Goal: Information Seeking & Learning: Learn about a topic

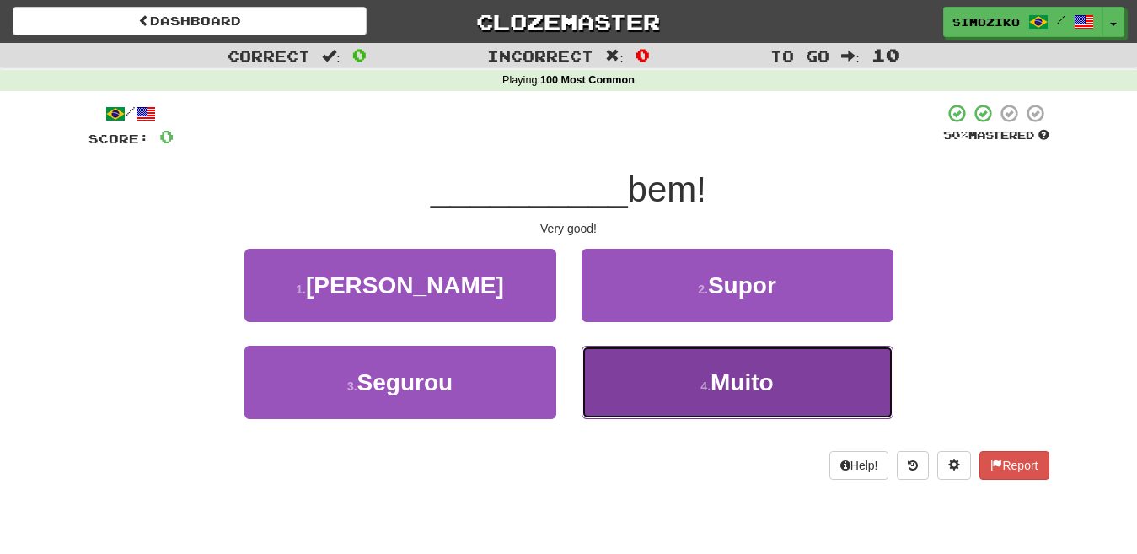
click at [744, 396] on button "4 . [GEOGRAPHIC_DATA]" at bounding box center [738, 382] width 312 height 73
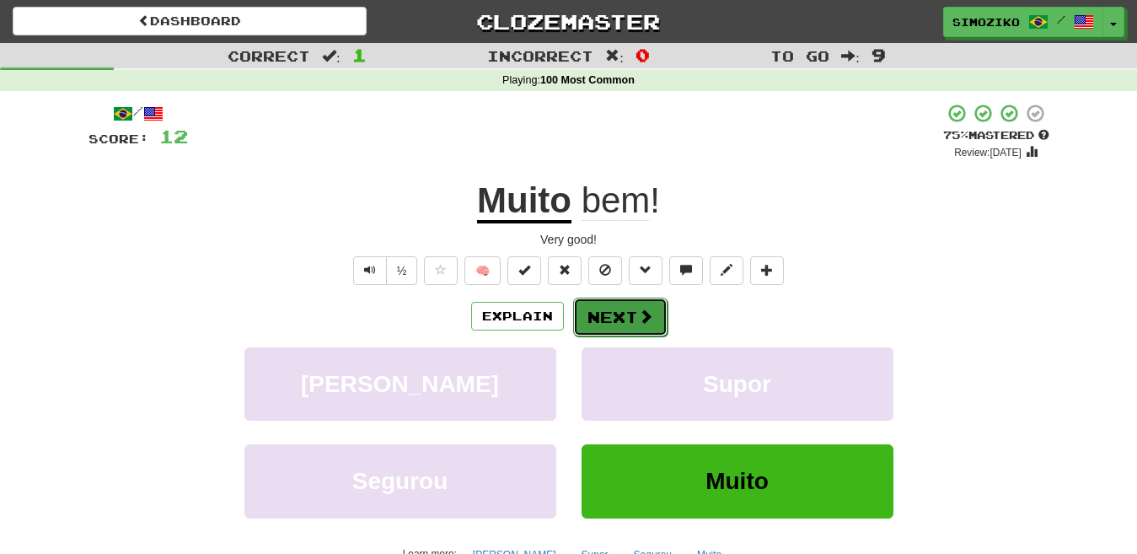
click at [604, 319] on button "Next" at bounding box center [620, 317] width 94 height 39
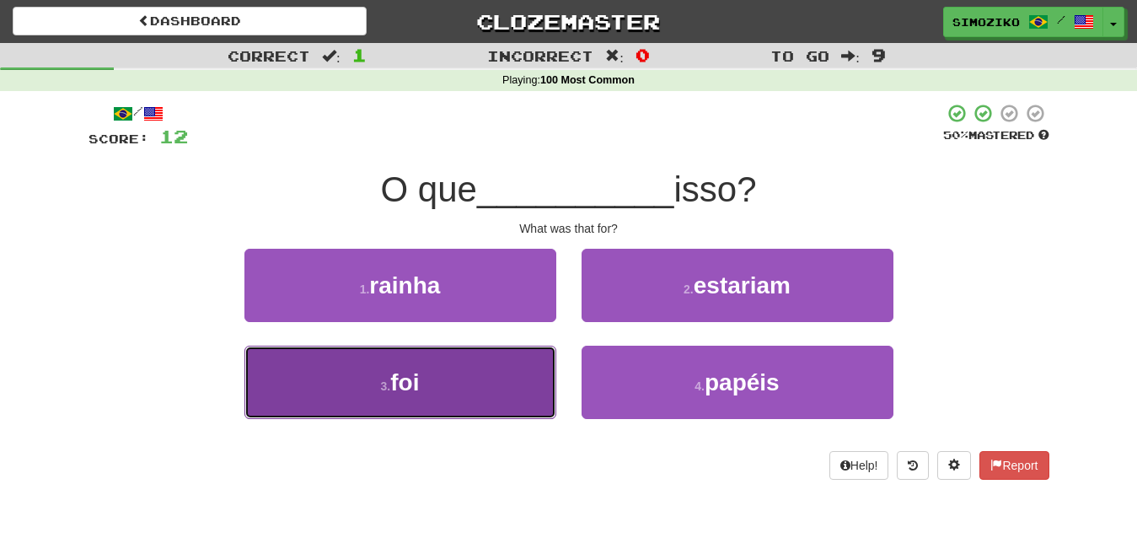
click at [419, 390] on span "foi" at bounding box center [404, 382] width 29 height 26
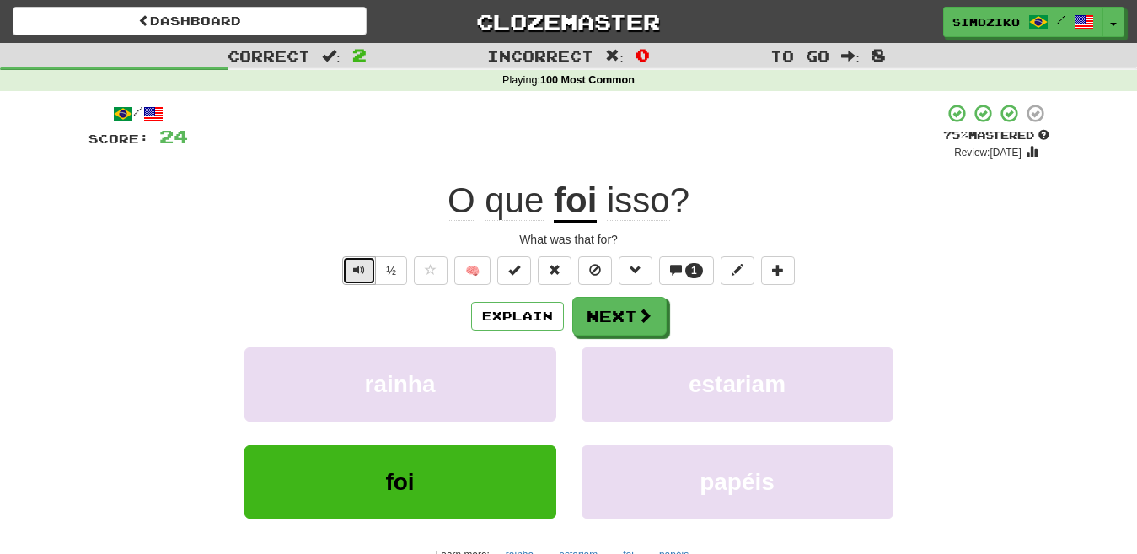
click at [367, 271] on button "Text-to-speech controls" at bounding box center [359, 270] width 34 height 29
click at [624, 322] on button "Next" at bounding box center [620, 317] width 94 height 39
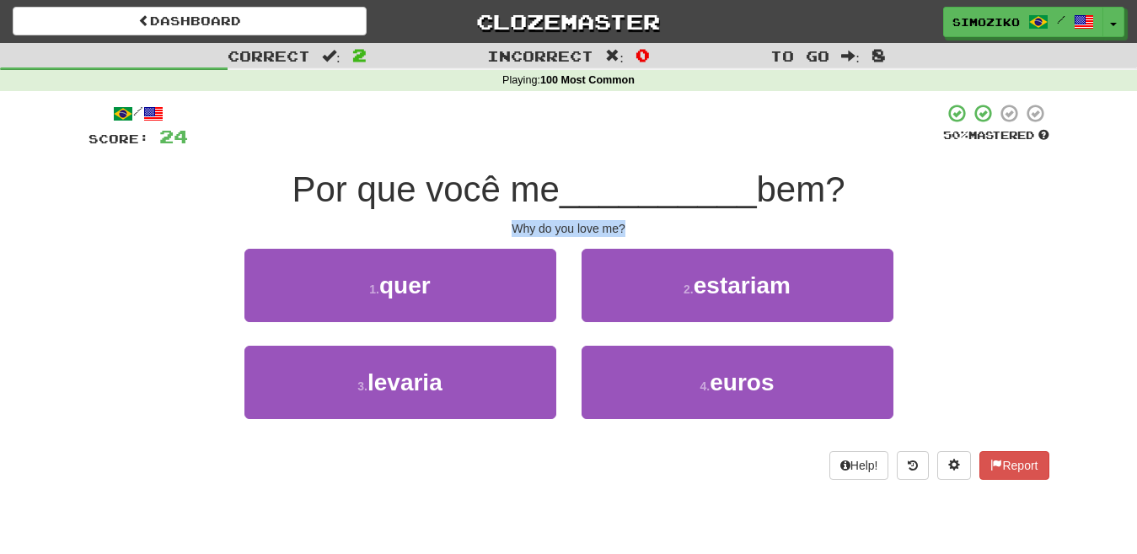
drag, startPoint x: 631, startPoint y: 222, endPoint x: 500, endPoint y: 229, distance: 131.7
click at [500, 229] on div "Why do you love me?" at bounding box center [569, 228] width 961 height 17
copy div "Why do you love me?"
click at [958, 235] on div "Why do you love me?" at bounding box center [569, 228] width 961 height 17
click at [673, 226] on div "Why do you love me?" at bounding box center [569, 228] width 961 height 17
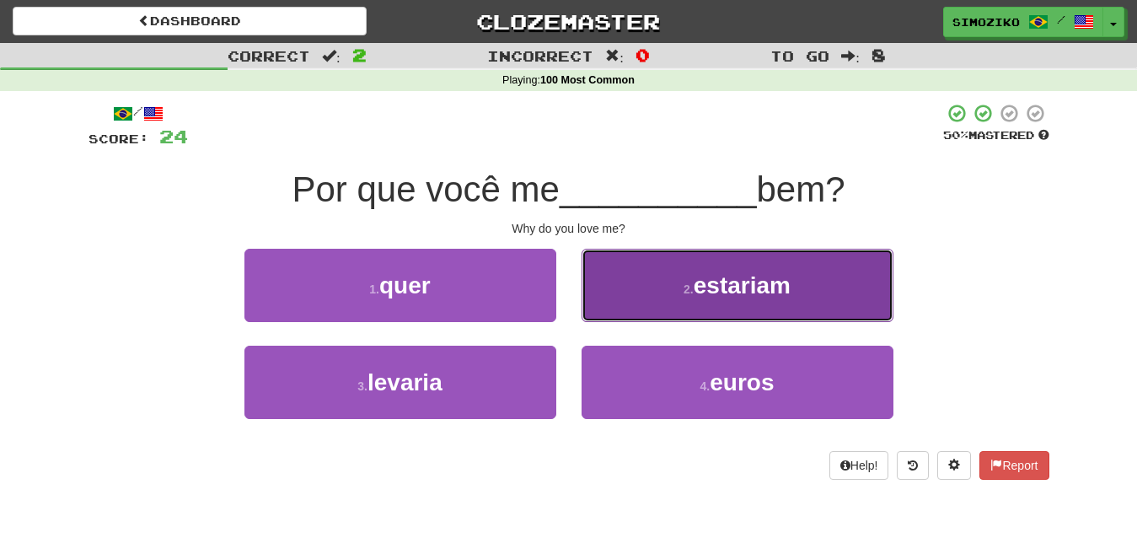
click at [697, 292] on span "estariam" at bounding box center [742, 285] width 97 height 26
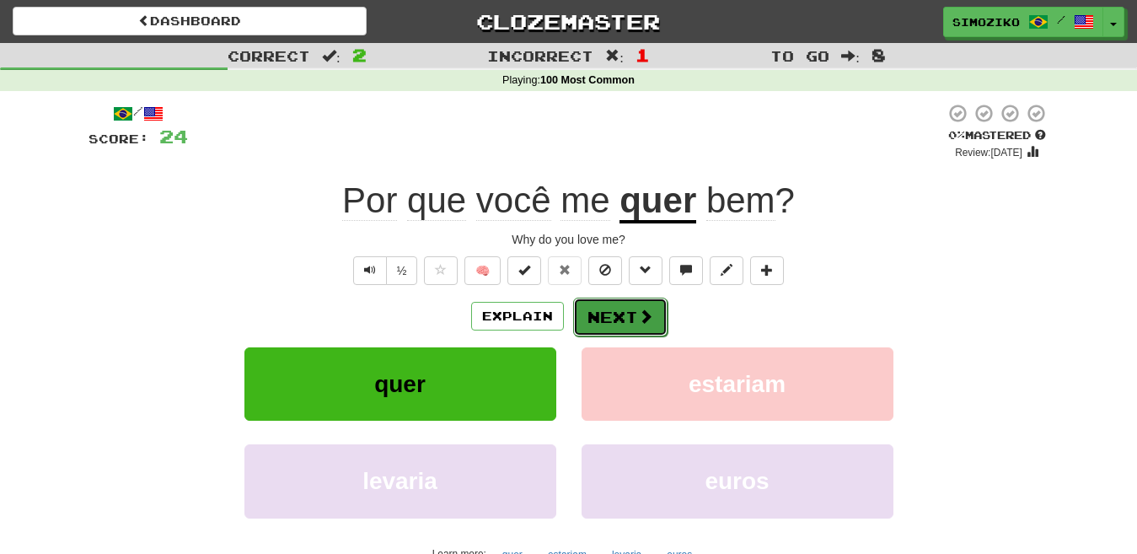
click at [612, 321] on button "Next" at bounding box center [620, 317] width 94 height 39
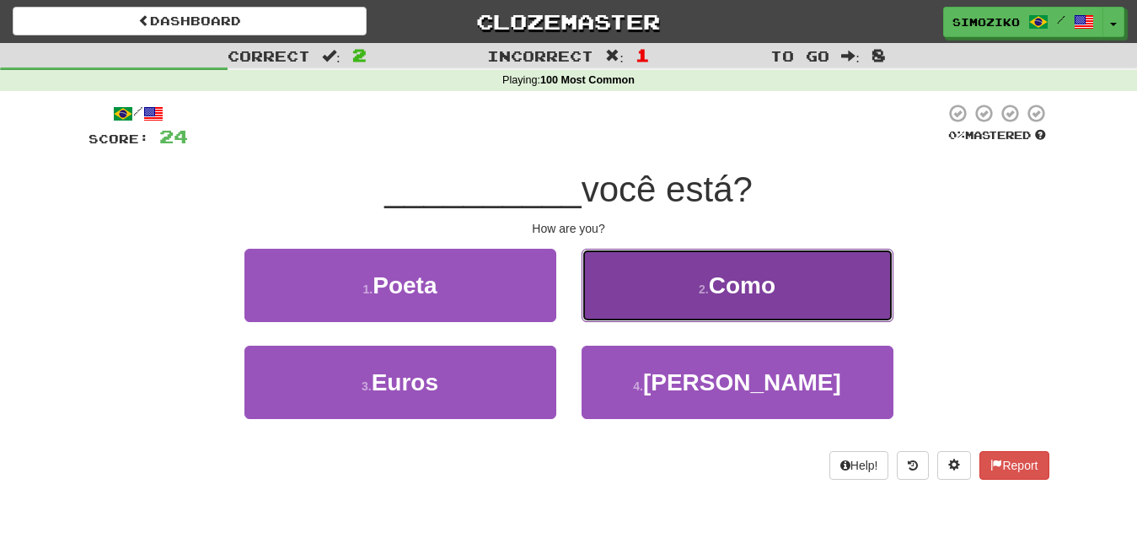
click at [759, 293] on span "Como" at bounding box center [742, 285] width 67 height 26
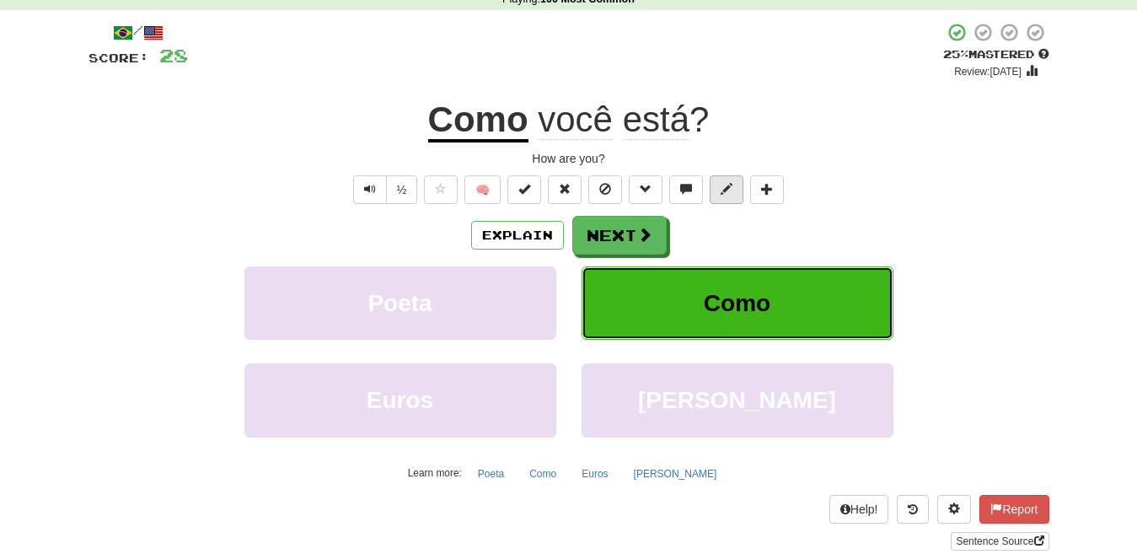
scroll to position [84, 0]
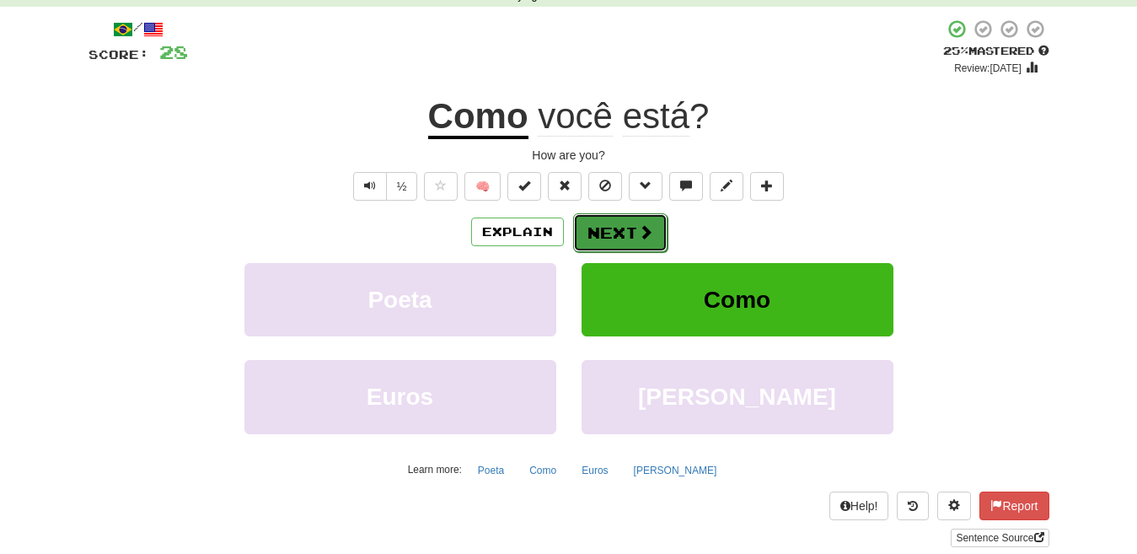
click at [620, 224] on button "Next" at bounding box center [620, 232] width 94 height 39
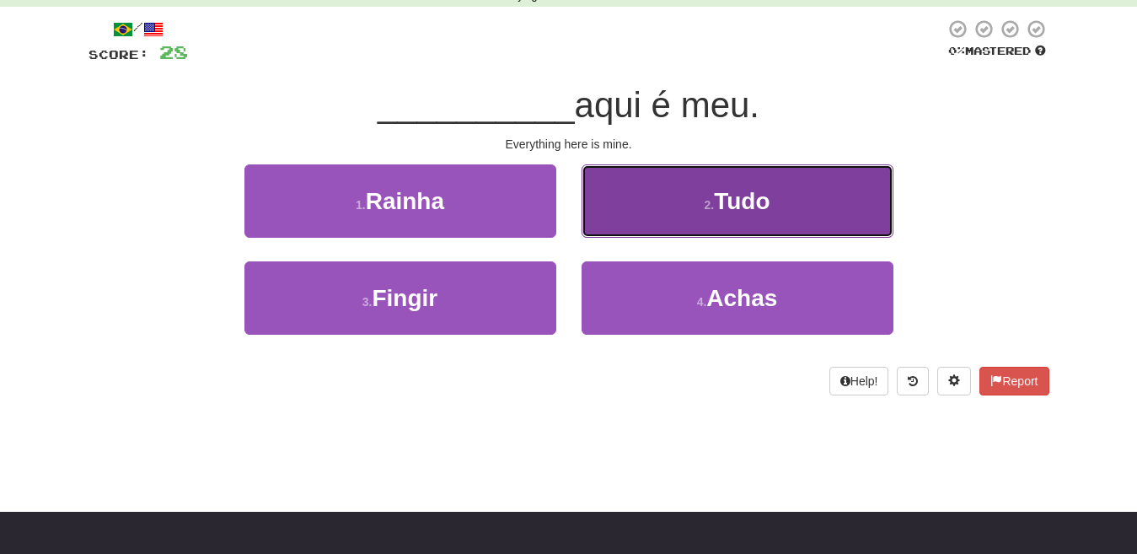
click at [646, 217] on button "2 . Tudo" at bounding box center [738, 200] width 312 height 73
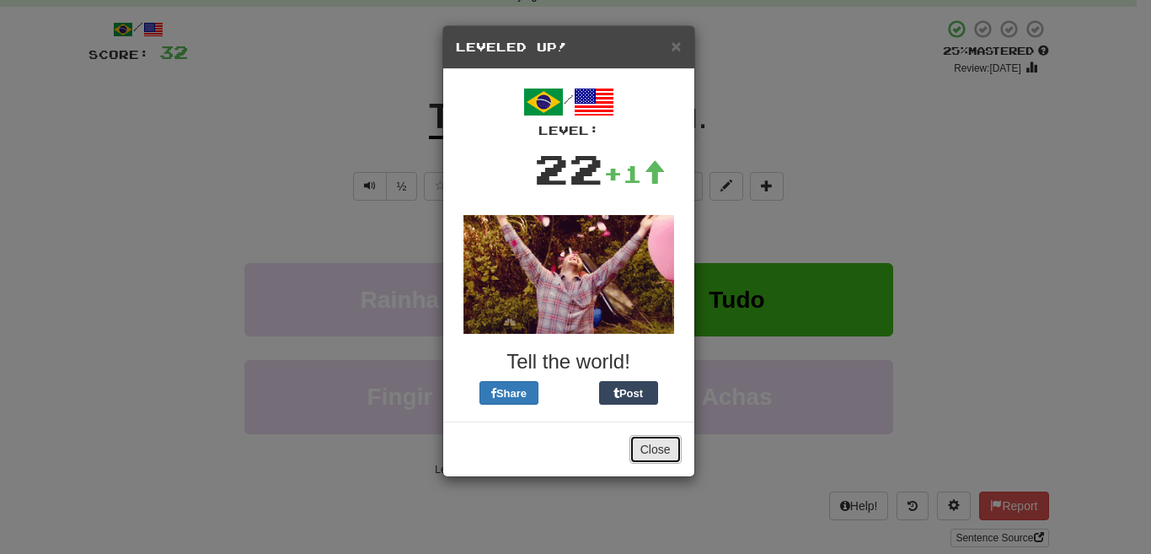
click at [646, 447] on button "Close" at bounding box center [656, 449] width 52 height 29
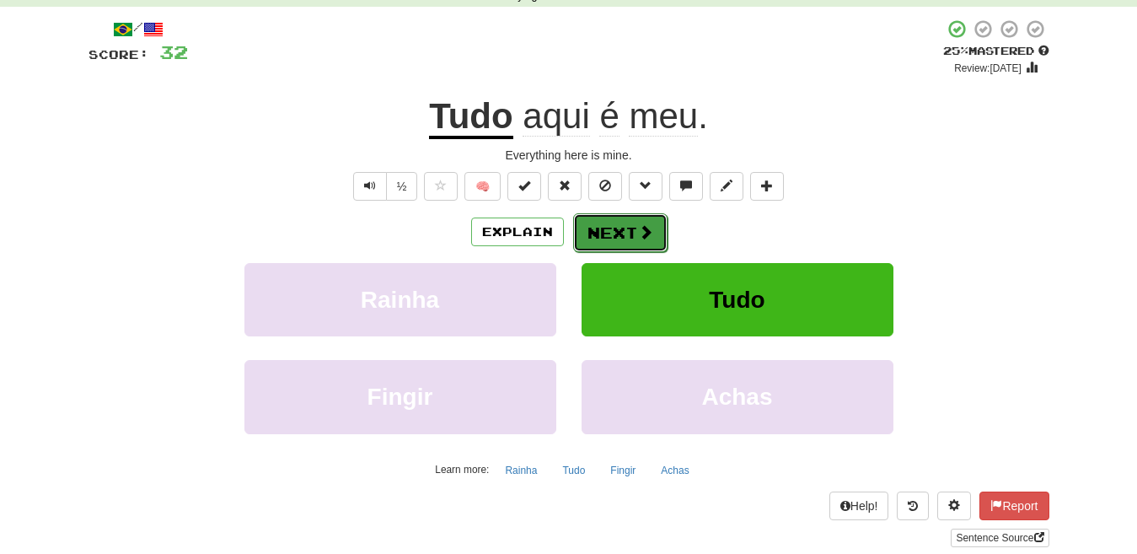
click at [610, 226] on button "Next" at bounding box center [620, 232] width 94 height 39
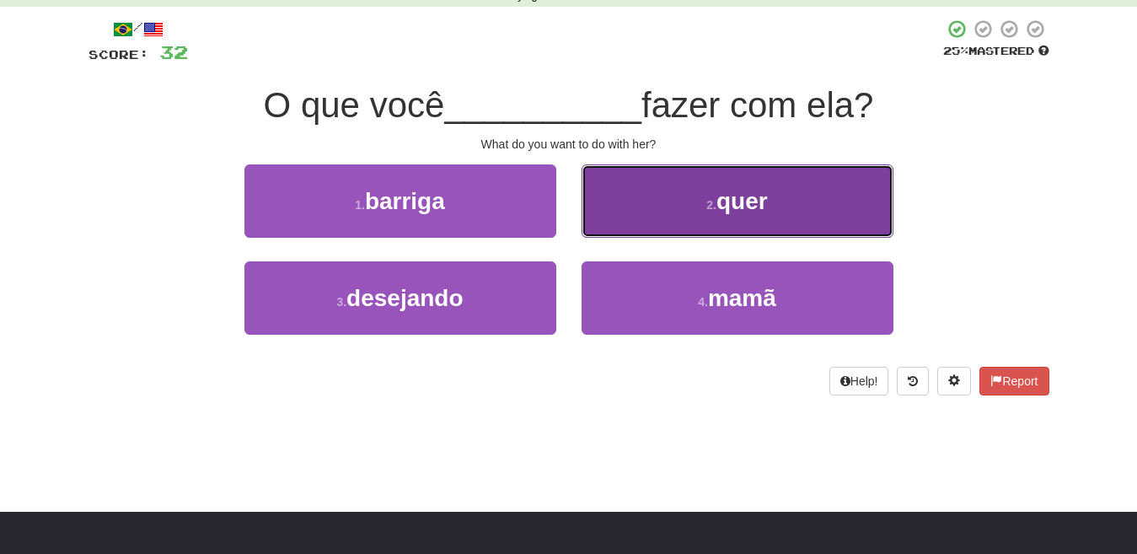
click at [683, 217] on button "2 . quer" at bounding box center [738, 200] width 312 height 73
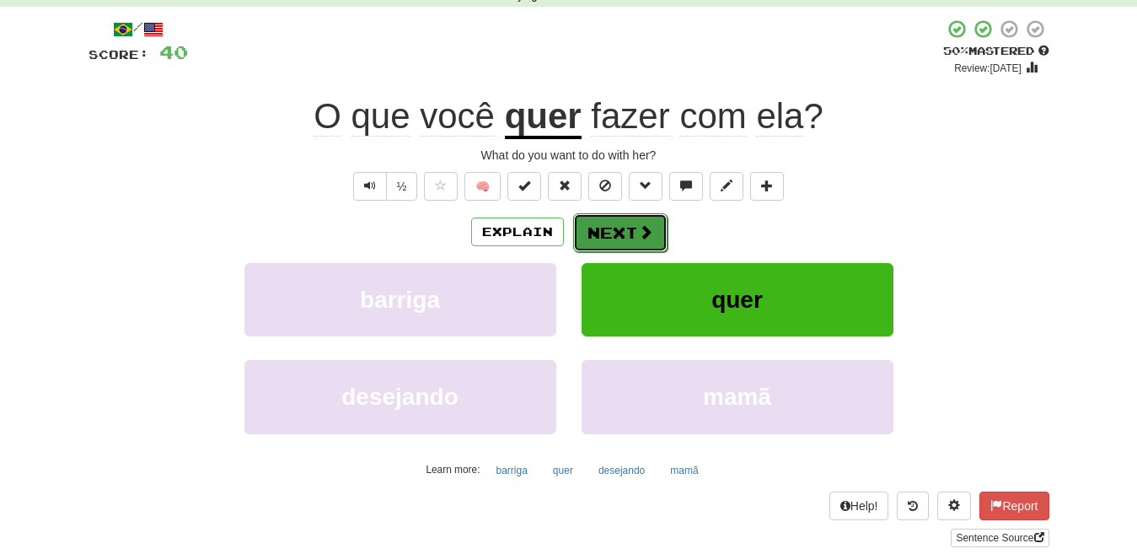
click at [616, 228] on button "Next" at bounding box center [620, 232] width 94 height 39
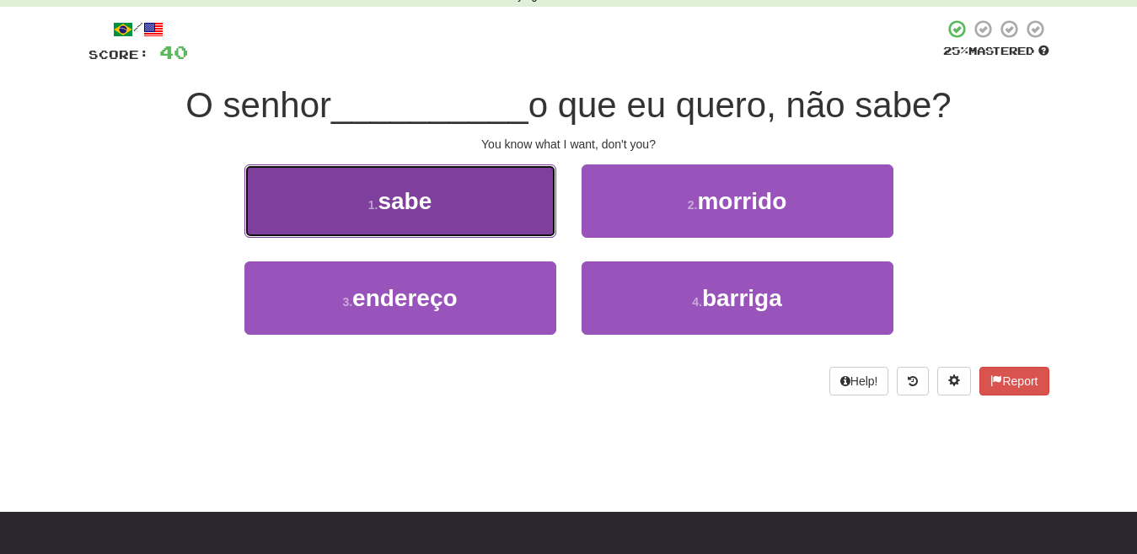
click at [469, 205] on button "1 . sabe" at bounding box center [400, 200] width 312 height 73
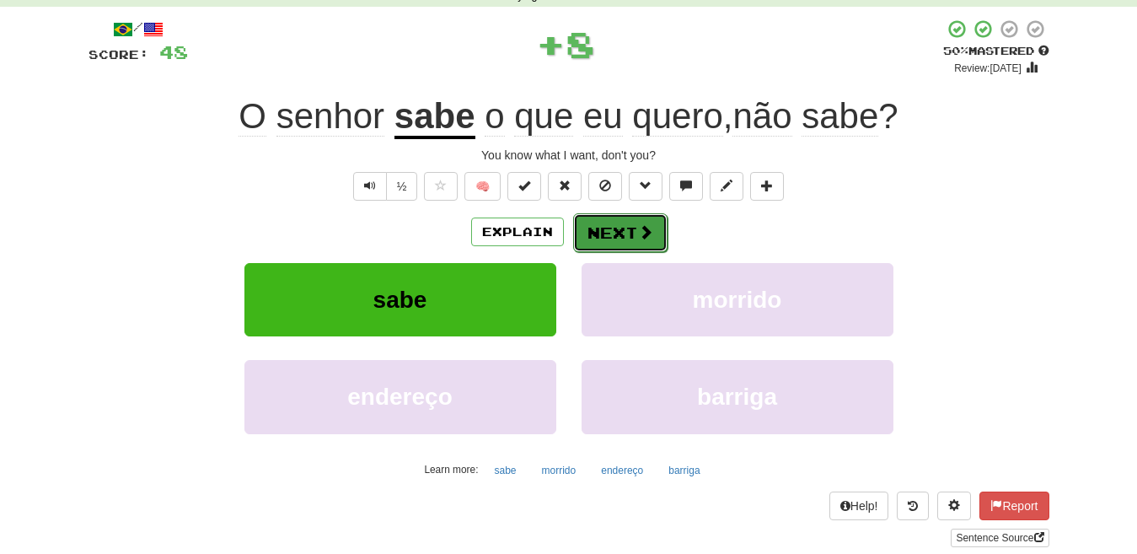
click at [611, 231] on button "Next" at bounding box center [620, 232] width 94 height 39
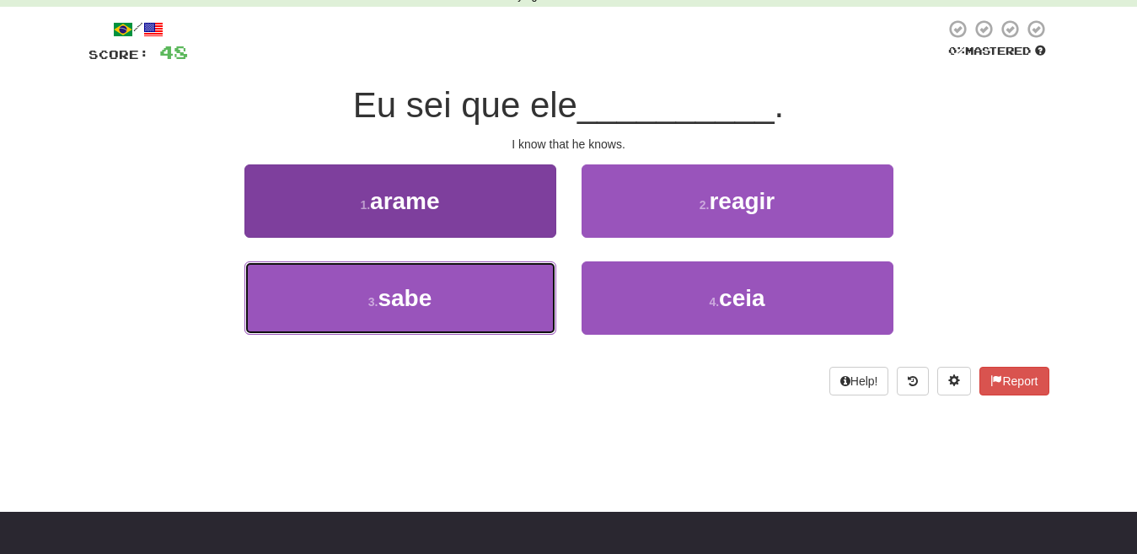
click at [467, 320] on button "3 . sabe" at bounding box center [400, 297] width 312 height 73
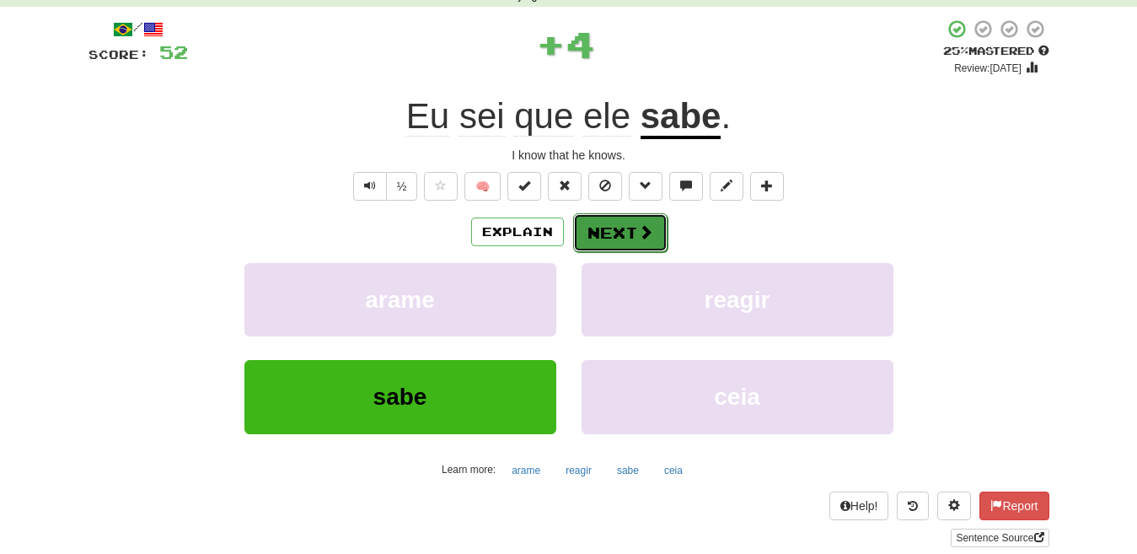
click at [621, 231] on button "Next" at bounding box center [620, 232] width 94 height 39
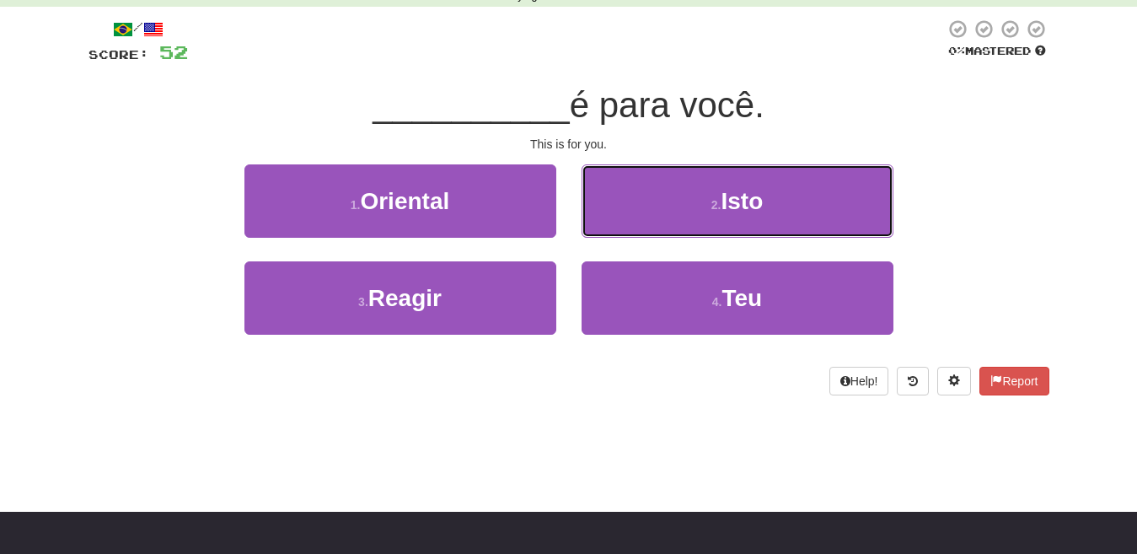
click at [743, 207] on span "Isto" at bounding box center [742, 201] width 42 height 26
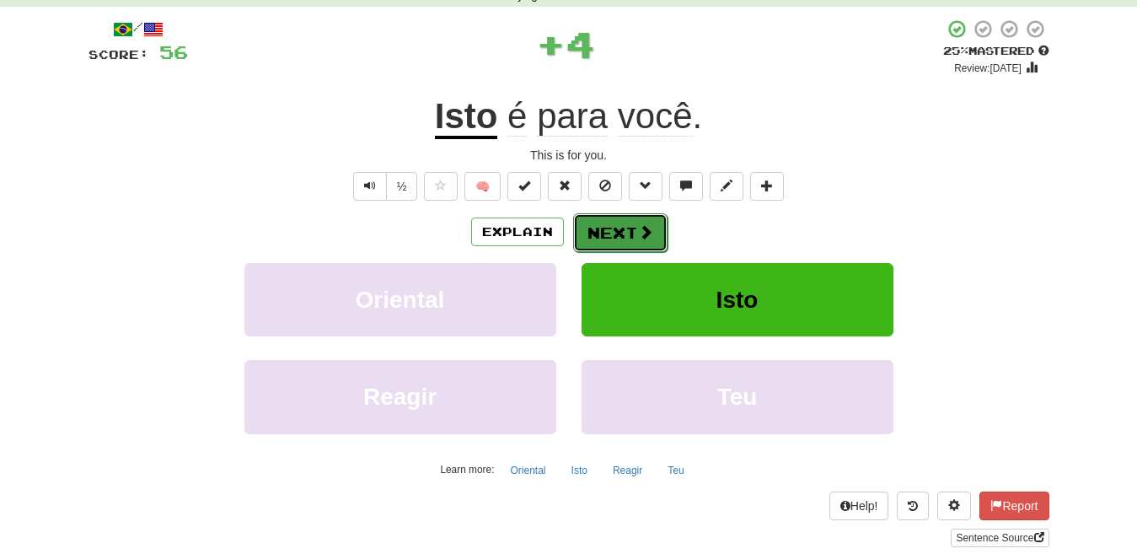
click at [604, 230] on button "Next" at bounding box center [620, 232] width 94 height 39
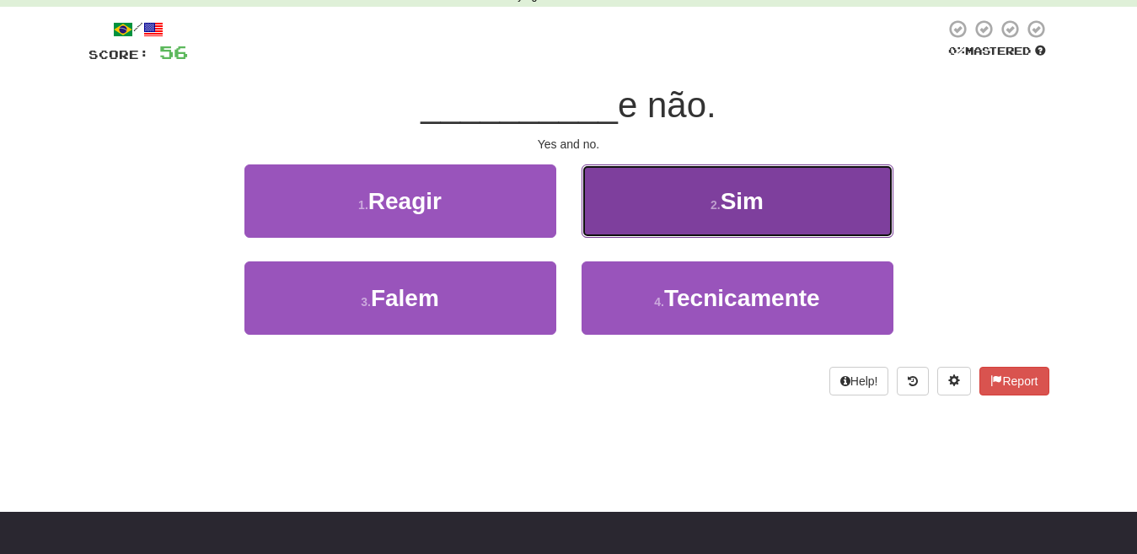
click at [729, 204] on span "Sim" at bounding box center [742, 201] width 43 height 26
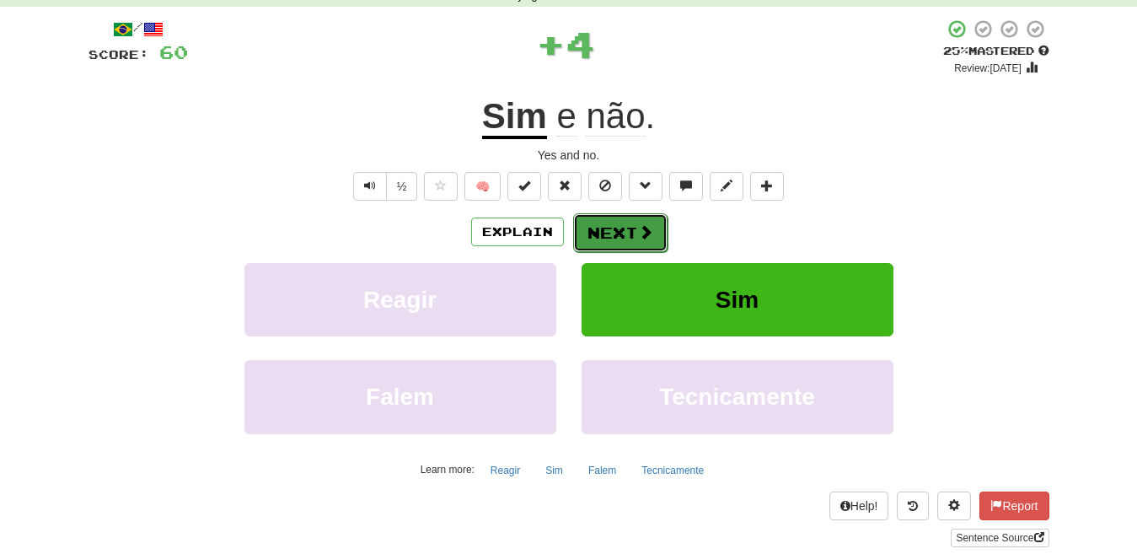
click at [586, 235] on button "Next" at bounding box center [620, 232] width 94 height 39
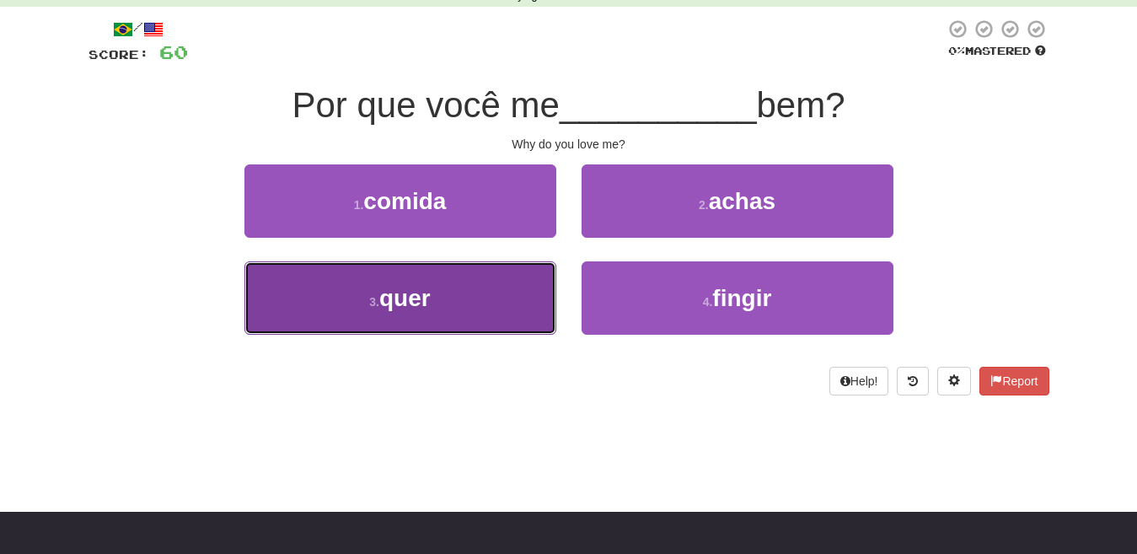
click at [413, 302] on span "quer" at bounding box center [404, 298] width 51 height 26
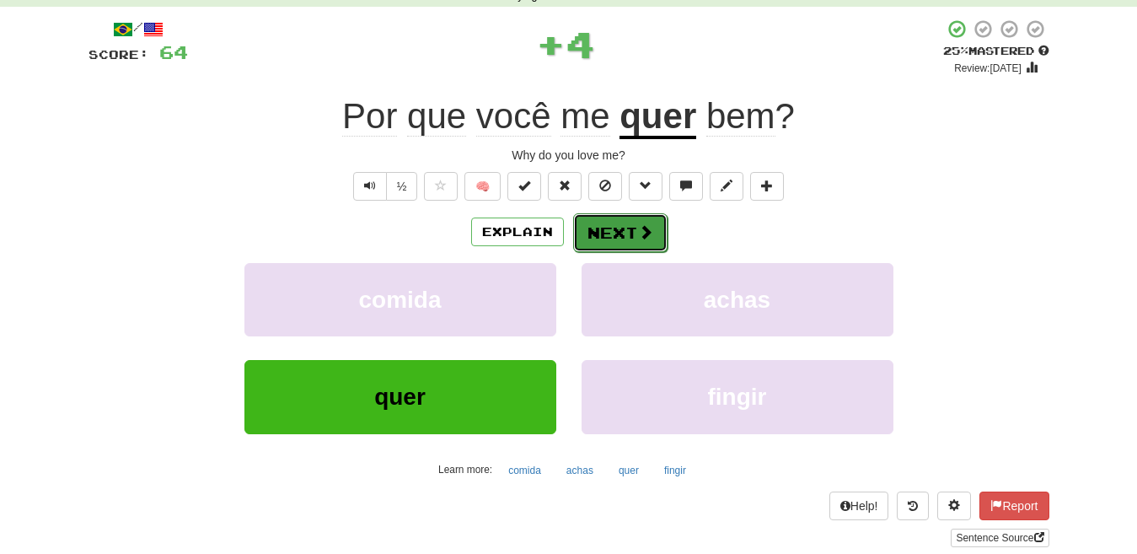
click at [608, 232] on button "Next" at bounding box center [620, 232] width 94 height 39
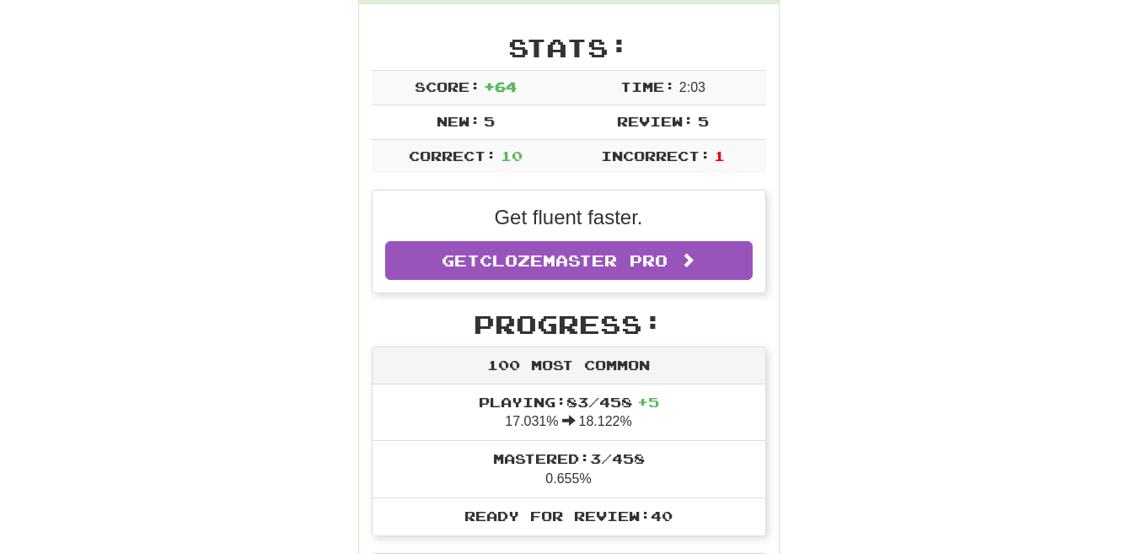
scroll to position [253, 0]
